Goal: Task Accomplishment & Management: Manage account settings

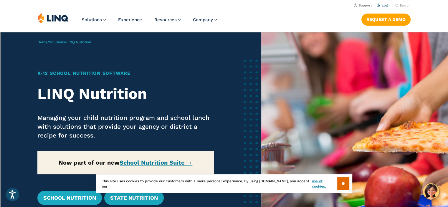
click at [387, 7] on link "Login" at bounding box center [384, 6] width 14 height 4
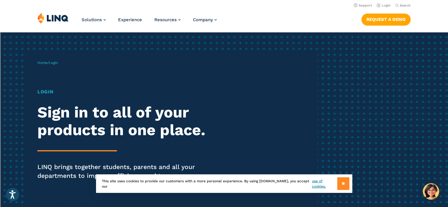
click at [341, 182] on input "**" at bounding box center [343, 183] width 12 height 13
